Goal: Task Accomplishment & Management: Manage account settings

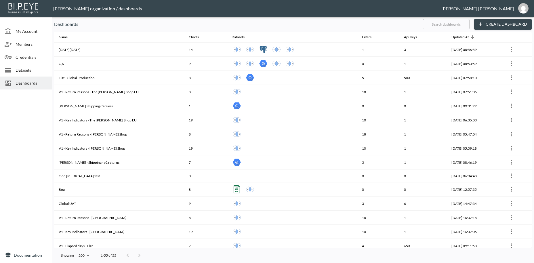
click at [437, 25] on input "text" at bounding box center [446, 24] width 47 height 14
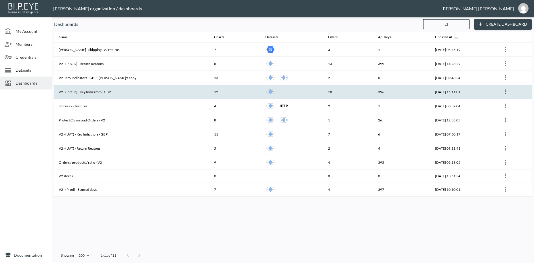
type input "v2"
click at [95, 93] on th "V2 - (PROD) - Key Indicators - GBP" at bounding box center [131, 92] width 155 height 14
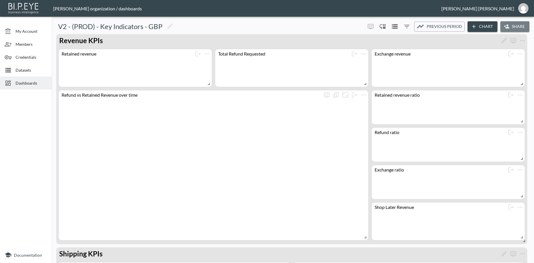
click at [516, 27] on button "Share" at bounding box center [514, 26] width 29 height 11
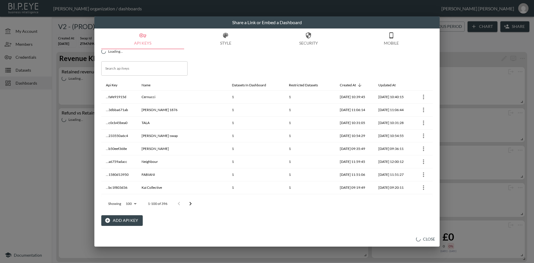
click at [127, 221] on button "Add API Key" at bounding box center [121, 220] width 41 height 11
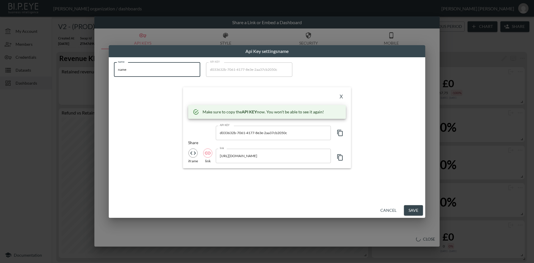
drag, startPoint x: 141, startPoint y: 70, endPoint x: 77, endPoint y: 64, distance: 64.2
click at [114, 64] on input "name" at bounding box center [157, 69] width 86 height 14
paste input "[PERSON_NAME]"
type input "[PERSON_NAME]"
click at [340, 133] on icon "button" at bounding box center [339, 132] width 7 height 7
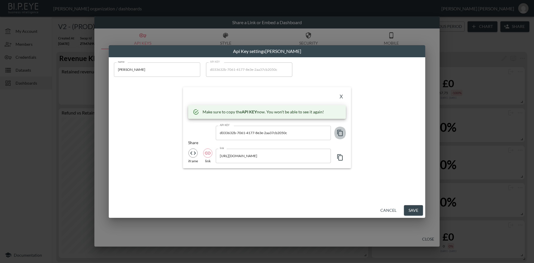
click at [340, 133] on icon "button" at bounding box center [339, 132] width 7 height 7
click at [342, 97] on button "X" at bounding box center [340, 96] width 9 height 9
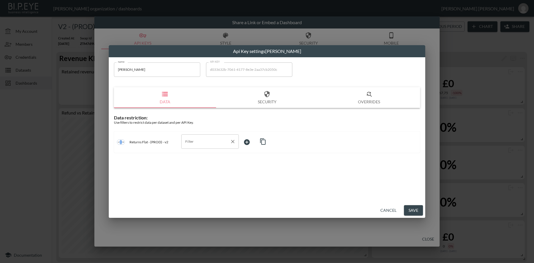
click at [186, 139] on input "Filter" at bounding box center [206, 141] width 44 height 9
click at [193, 155] on span "swap_id" at bounding box center [210, 155] width 48 height 5
type input "swap_id"
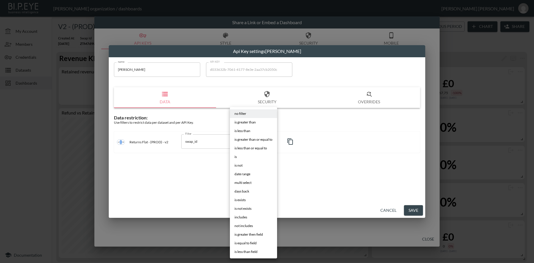
click at [248, 143] on body "BI.P.EYE, Interactive Analytics Dashboards - app [PERSON_NAME] organization / d…" at bounding box center [267, 131] width 534 height 263
click at [238, 158] on li "is" at bounding box center [253, 156] width 47 height 9
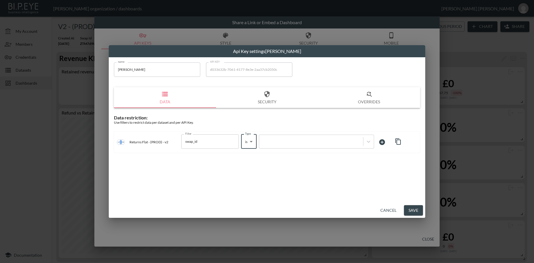
type input "is"
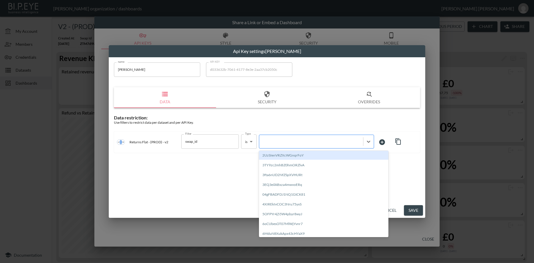
click at [274, 142] on div at bounding box center [311, 141] width 98 height 5
paste input "LZzkULO9jOeoUjs6Ixya"
type input "LZzkULO9jOeoUjs6Ixya"
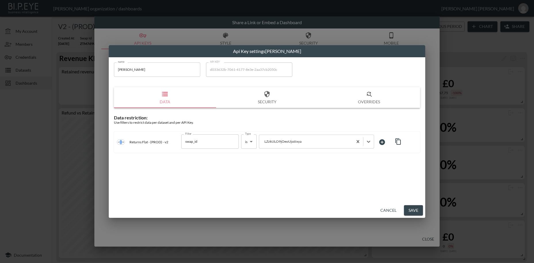
click at [408, 212] on button "Save" at bounding box center [413, 210] width 19 height 11
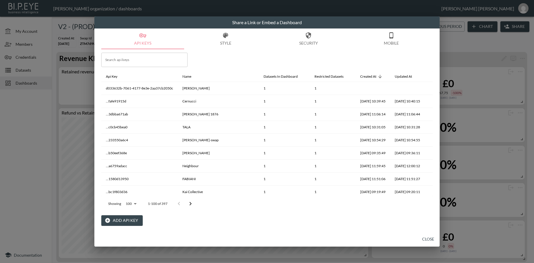
click at [424, 238] on button "Close" at bounding box center [428, 239] width 18 height 11
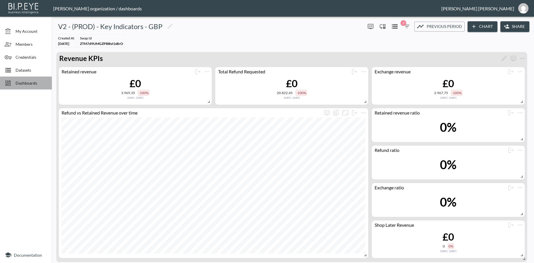
click at [24, 84] on span "Dashboards" at bounding box center [32, 83] width 32 height 6
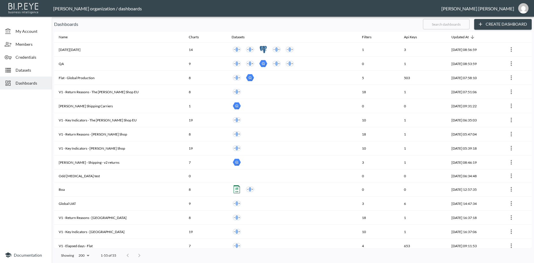
click at [435, 24] on input "text" at bounding box center [446, 24] width 47 height 14
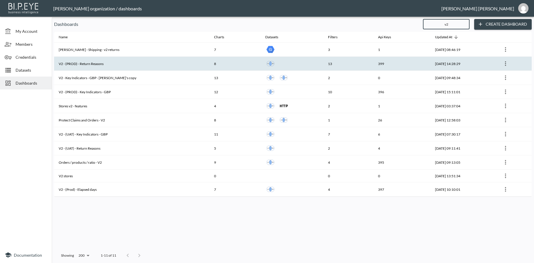
type input "v2"
click at [114, 66] on th "V2 - (PROD) - Return Reasons" at bounding box center [131, 64] width 155 height 14
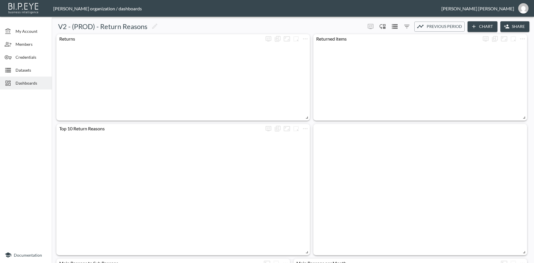
click at [516, 26] on button "Share" at bounding box center [514, 26] width 29 height 11
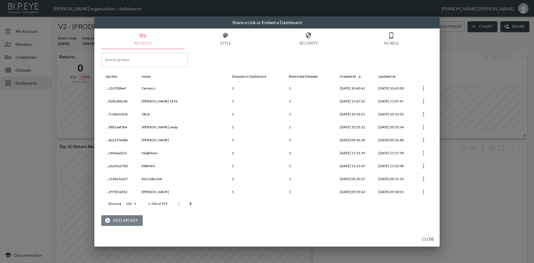
click at [129, 221] on button "Add API Key" at bounding box center [121, 220] width 41 height 11
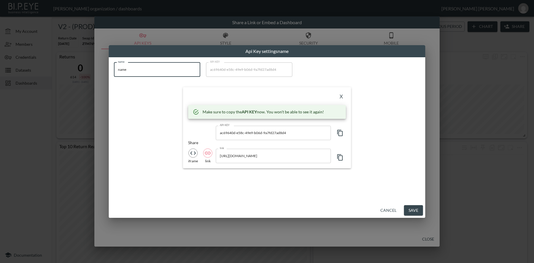
drag, startPoint x: 133, startPoint y: 70, endPoint x: 97, endPoint y: 64, distance: 36.5
click at [114, 64] on input "name" at bounding box center [157, 69] width 86 height 14
paste input "[PERSON_NAME]"
type input "[PERSON_NAME]"
click at [339, 133] on icon "button" at bounding box center [339, 132] width 7 height 7
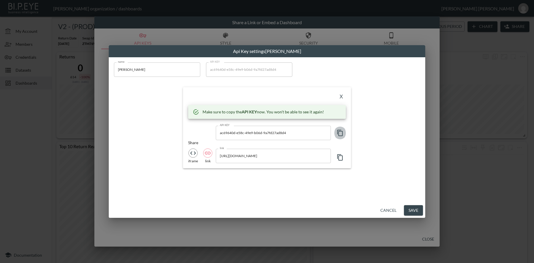
click at [339, 133] on icon "button" at bounding box center [339, 132] width 7 height 7
click at [340, 98] on button "X" at bounding box center [340, 96] width 9 height 9
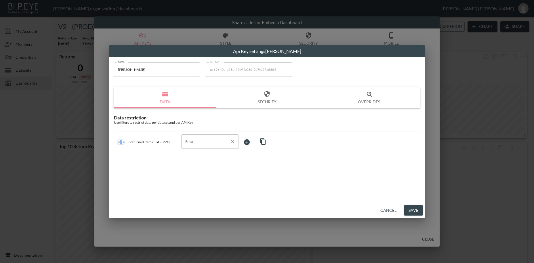
click at [188, 142] on input "Filter" at bounding box center [206, 141] width 44 height 9
click at [192, 155] on span "swap_id" at bounding box center [210, 155] width 48 height 5
type input "swap_id"
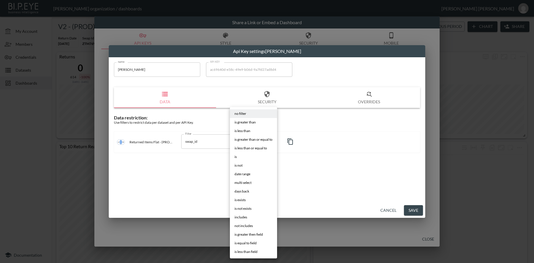
click at [248, 142] on body "BI.P.EYE, Interactive Analytics Dashboards - app [PERSON_NAME] organization / d…" at bounding box center [267, 131] width 534 height 263
click at [238, 158] on li "is" at bounding box center [253, 156] width 47 height 9
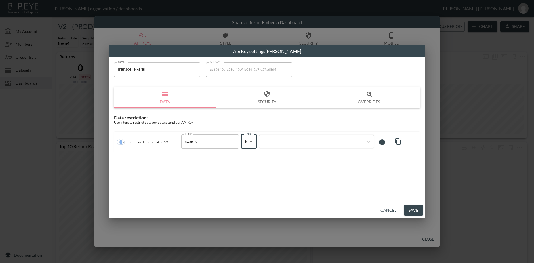
type input "is"
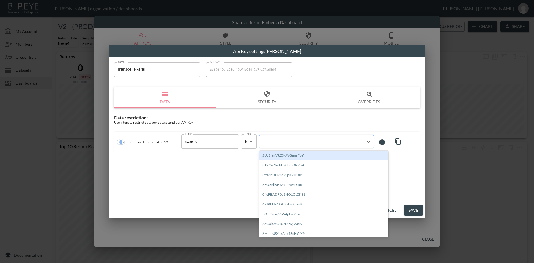
click at [275, 141] on div at bounding box center [311, 141] width 98 height 5
paste input "LZzkULO9jOeoUjs6Ixya"
type input "LZzkULO9jOeoUjs6Ixya"
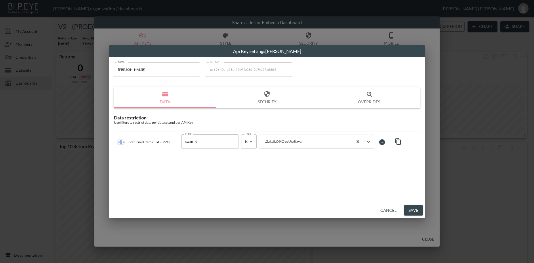
click at [416, 212] on button "Save" at bounding box center [413, 210] width 19 height 11
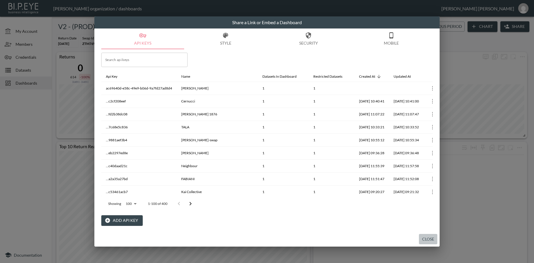
click at [429, 240] on button "Close" at bounding box center [428, 239] width 18 height 11
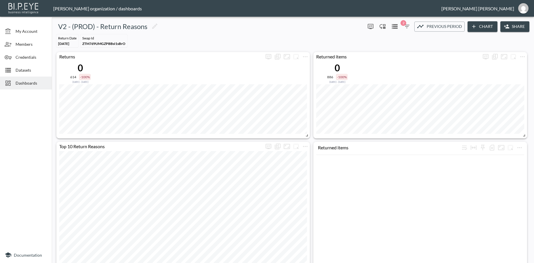
click at [33, 83] on span "Dashboards" at bounding box center [32, 83] width 32 height 6
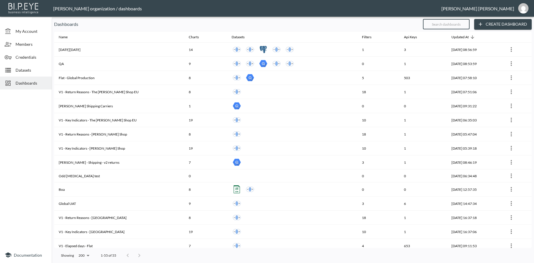
click at [435, 25] on input "text" at bounding box center [446, 24] width 47 height 14
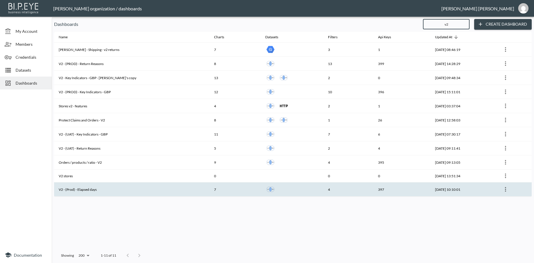
type input "v2"
click at [106, 190] on th "V2 - (Prod) - Elapsed days" at bounding box center [131, 189] width 155 height 14
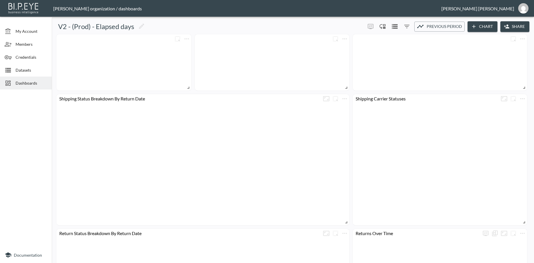
click at [516, 27] on button "Share" at bounding box center [514, 26] width 29 height 11
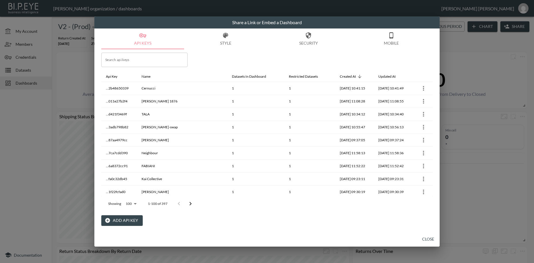
click at [127, 218] on button "Add API Key" at bounding box center [121, 220] width 41 height 11
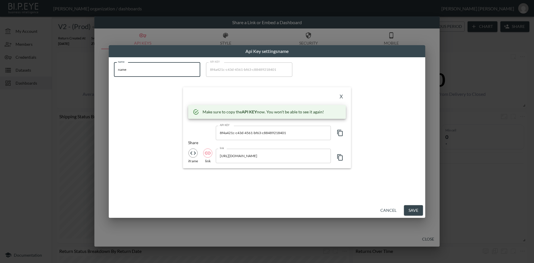
drag, startPoint x: 133, startPoint y: 71, endPoint x: 97, endPoint y: 63, distance: 36.1
click at [114, 63] on input "name" at bounding box center [157, 69] width 86 height 14
paste input "[PERSON_NAME]"
type input "[PERSON_NAME]"
click at [339, 131] on icon "button" at bounding box center [339, 132] width 7 height 7
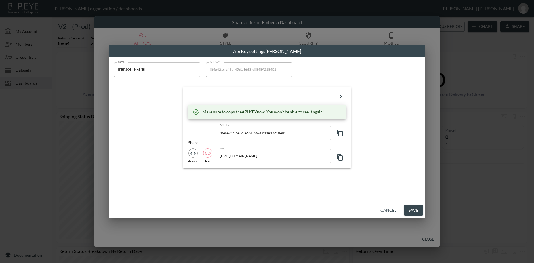
click at [339, 131] on icon "button" at bounding box center [339, 133] width 5 height 6
click at [341, 97] on button "X" at bounding box center [340, 96] width 9 height 9
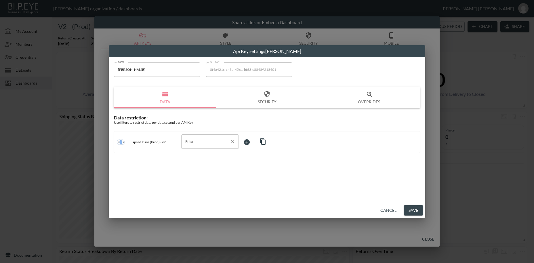
click at [194, 140] on input "Filter" at bounding box center [206, 141] width 44 height 9
click at [196, 155] on span "swap_id" at bounding box center [210, 155] width 48 height 5
type input "swap_id"
click at [252, 139] on body "BI.P.EYE, Interactive Analytics Dashboards - app [PERSON_NAME] organization / d…" at bounding box center [267, 131] width 534 height 263
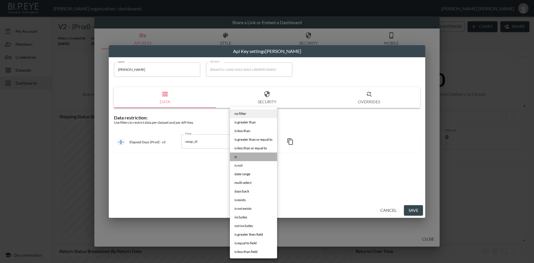
click at [242, 157] on li "is" at bounding box center [253, 156] width 47 height 9
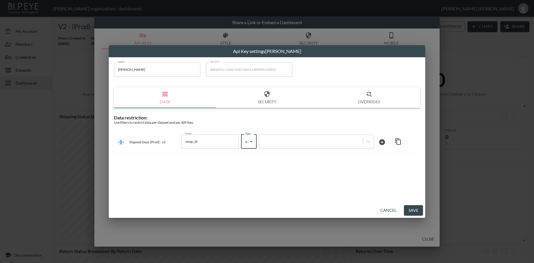
type input "is"
click at [278, 140] on div at bounding box center [311, 141] width 98 height 5
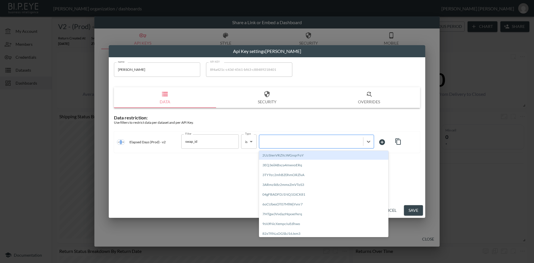
paste input "LZzkULO9jOeoUjs6Ixya"
type input "LZzkULO9jOeoUjs6Ixya"
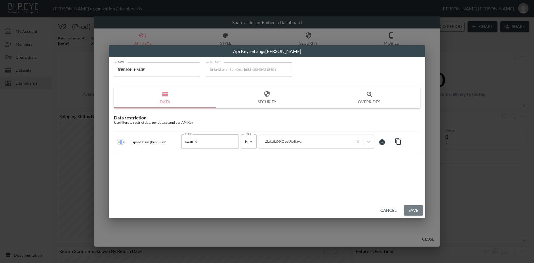
click at [412, 210] on button "Save" at bounding box center [413, 210] width 19 height 11
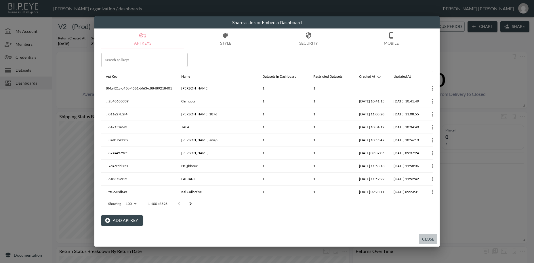
click at [427, 240] on button "Close" at bounding box center [428, 239] width 18 height 11
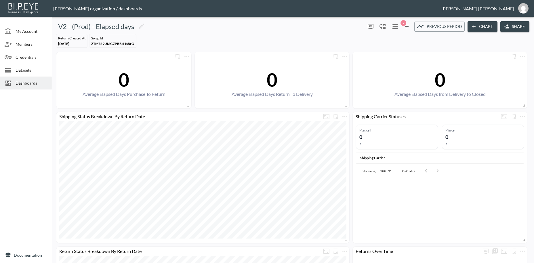
click at [19, 82] on span "Dashboards" at bounding box center [32, 83] width 32 height 6
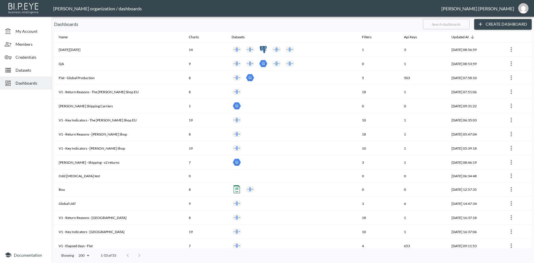
click at [428, 24] on input "text" at bounding box center [446, 24] width 47 height 14
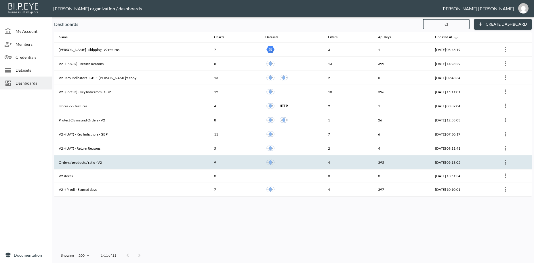
type input "v2"
click at [115, 161] on th "Orders / products / ratio - V2" at bounding box center [131, 162] width 155 height 14
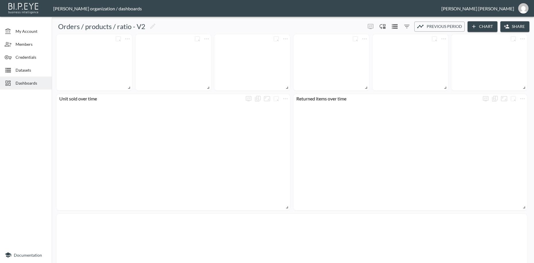
click at [517, 28] on button "Share" at bounding box center [514, 26] width 29 height 11
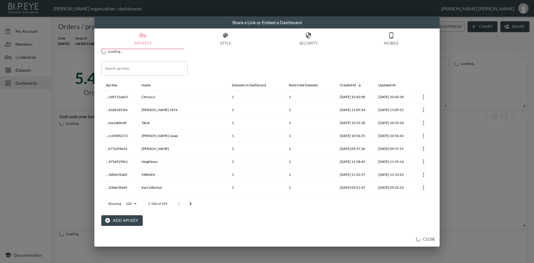
click at [128, 221] on button "Add API Key" at bounding box center [121, 220] width 41 height 11
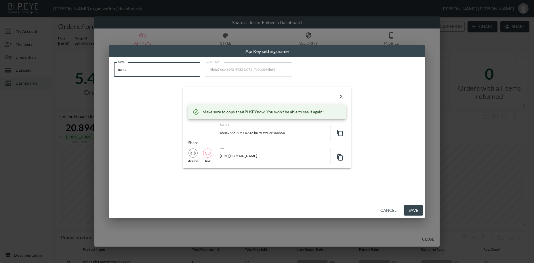
drag, startPoint x: 131, startPoint y: 69, endPoint x: 98, endPoint y: 67, distance: 32.9
click at [114, 67] on input "name" at bounding box center [157, 69] width 86 height 14
paste input "[PERSON_NAME]"
type input "[PERSON_NAME]"
click at [340, 134] on icon "button" at bounding box center [339, 132] width 7 height 7
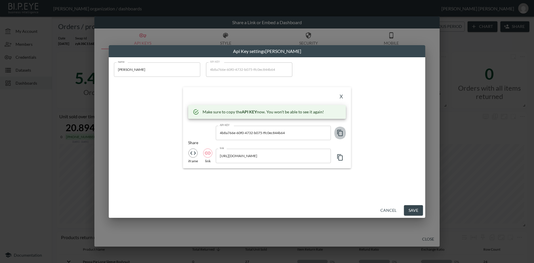
click at [340, 134] on icon "button" at bounding box center [339, 132] width 7 height 7
click at [341, 96] on button "X" at bounding box center [340, 96] width 9 height 9
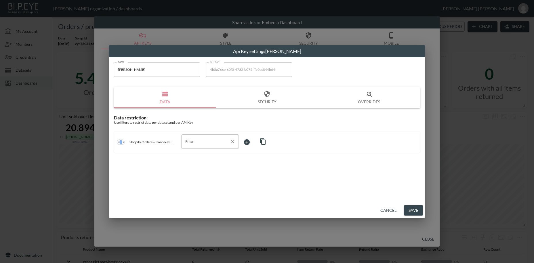
click at [196, 141] on input "Filter" at bounding box center [206, 141] width 44 height 9
click at [197, 154] on span "swap_id" at bounding box center [210, 155] width 48 height 5
type input "swap_id"
click at [249, 138] on body "BI.P.EYE, Interactive Analytics Dashboards - app [PERSON_NAME] organization / d…" at bounding box center [267, 131] width 534 height 263
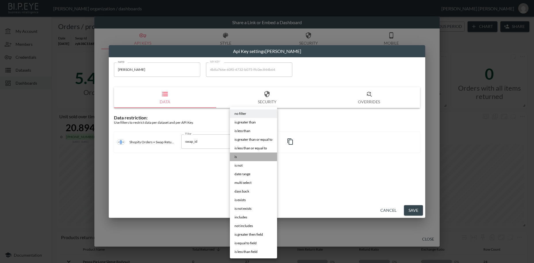
click at [238, 156] on li "is" at bounding box center [253, 156] width 47 height 9
type input "is"
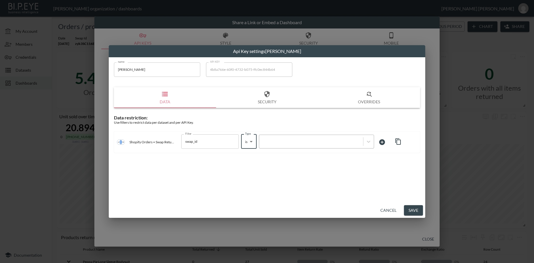
click at [269, 140] on div at bounding box center [311, 141] width 98 height 5
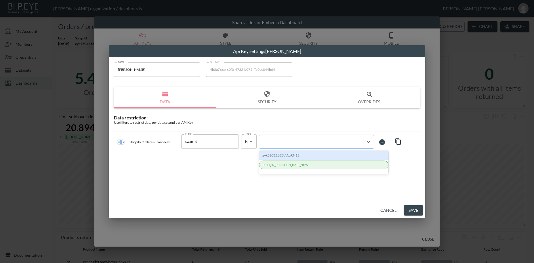
paste input "LZzkULO9jOeoUjs6Ixya"
type input "LZzkULO9jOeoUjs6Ixya"
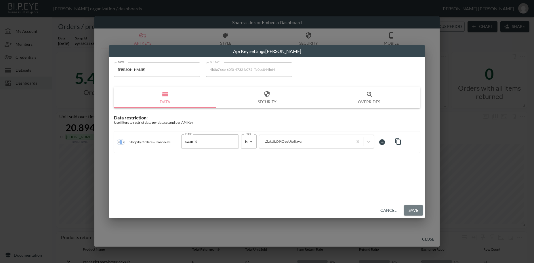
click at [412, 210] on button "Save" at bounding box center [413, 210] width 19 height 11
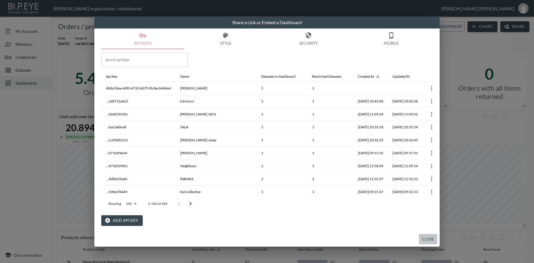
drag, startPoint x: 425, startPoint y: 238, endPoint x: 384, endPoint y: 263, distance: 48.5
click at [425, 238] on button "Close" at bounding box center [428, 239] width 18 height 11
